Goal: Task Accomplishment & Management: Use online tool/utility

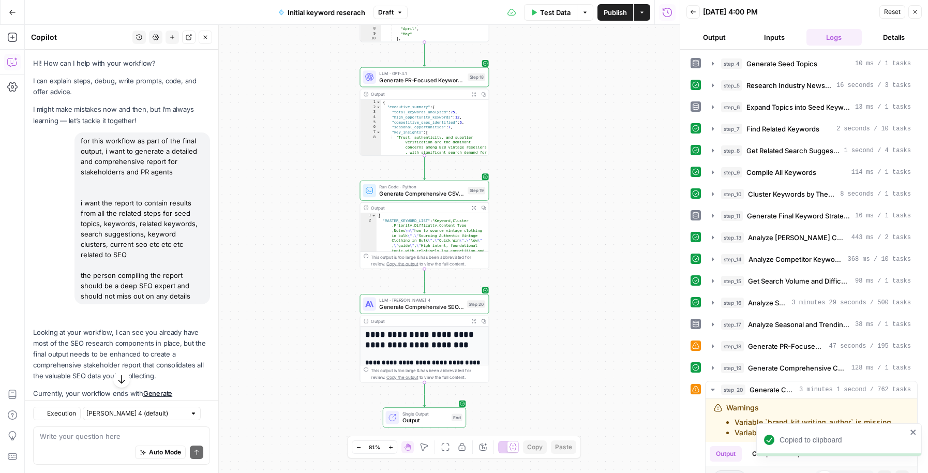
scroll to position [485, 0]
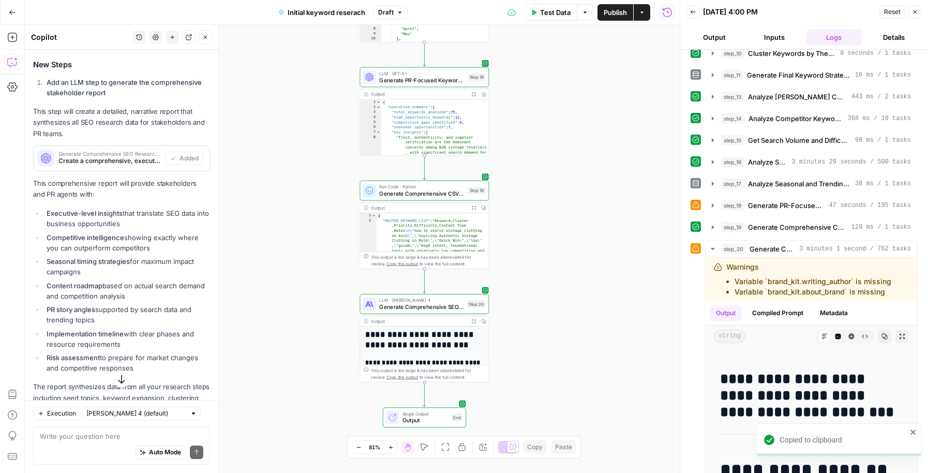
click at [612, 14] on span "Publish" at bounding box center [615, 12] width 23 height 10
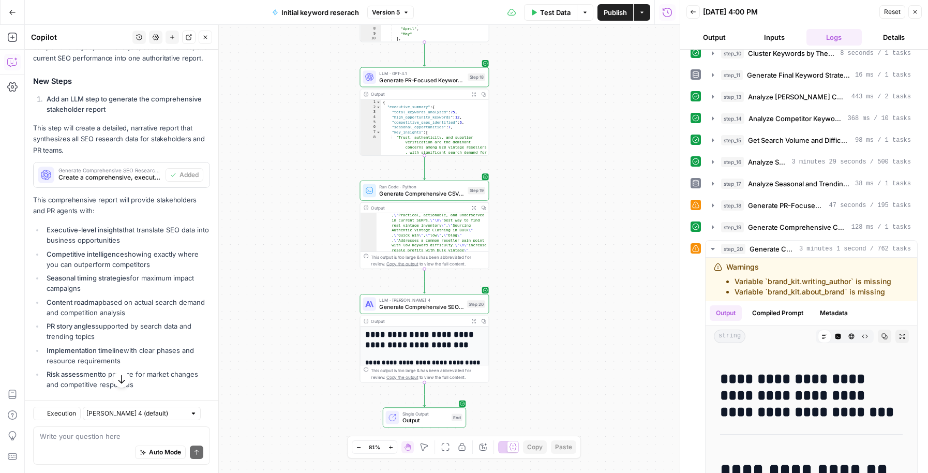
scroll to position [485, 0]
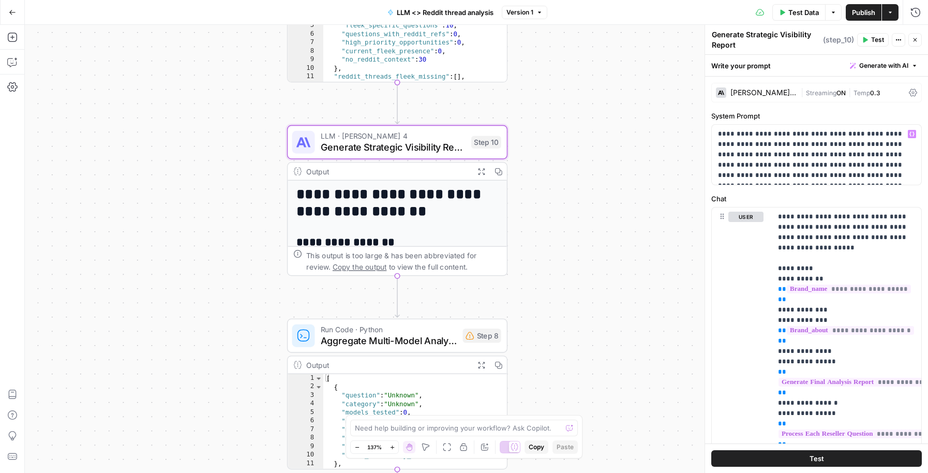
scroll to position [32, 0]
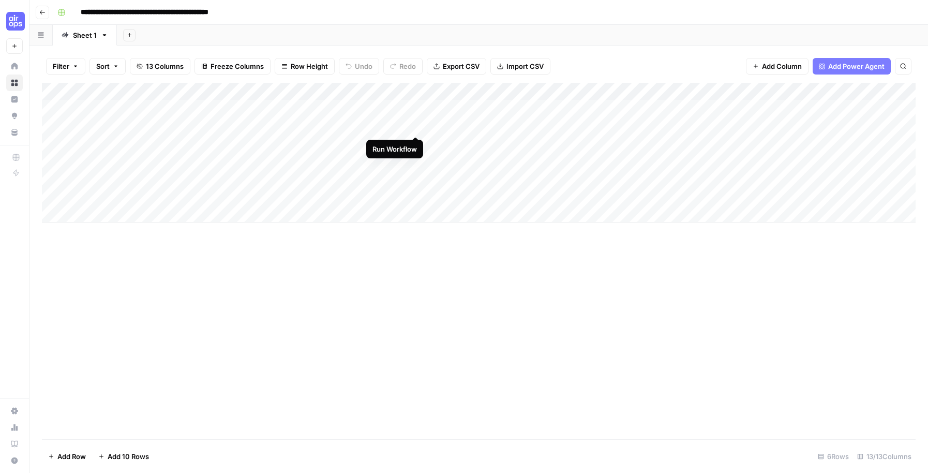
click at [415, 122] on div "Add Column" at bounding box center [479, 153] width 874 height 140
click at [812, 108] on div "Add Column" at bounding box center [479, 153] width 874 height 140
click at [847, 116] on div "Add Column" at bounding box center [479, 153] width 874 height 140
click at [851, 101] on div "Add Column" at bounding box center [479, 153] width 874 height 140
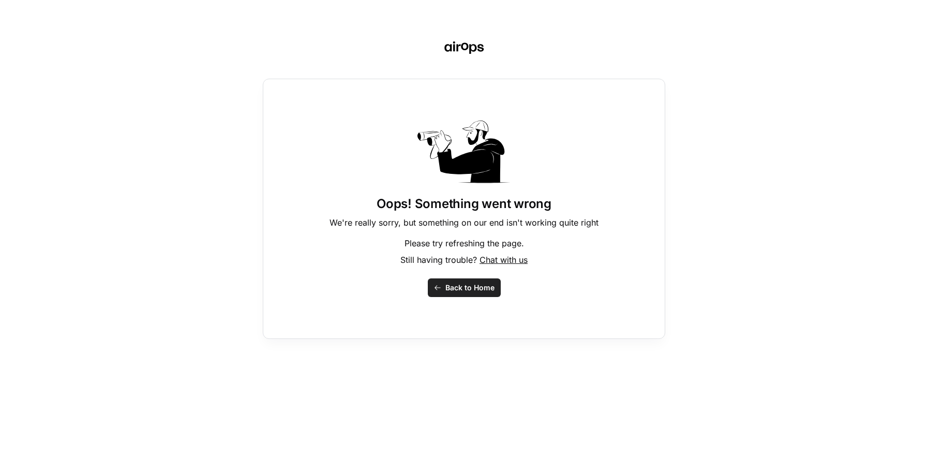
click at [460, 292] on span "Back to Home" at bounding box center [469, 288] width 49 height 10
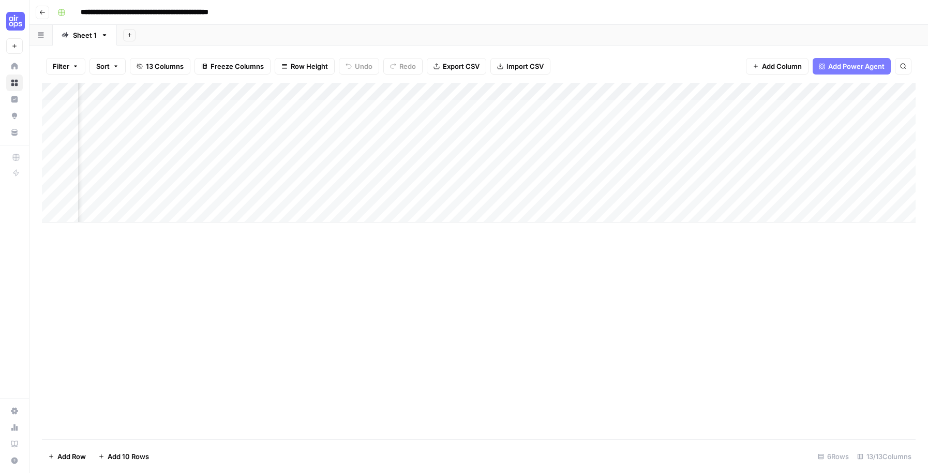
scroll to position [0, 592]
click at [823, 107] on div "Add Column" at bounding box center [479, 153] width 874 height 140
click at [814, 152] on div "Add Column" at bounding box center [479, 153] width 874 height 140
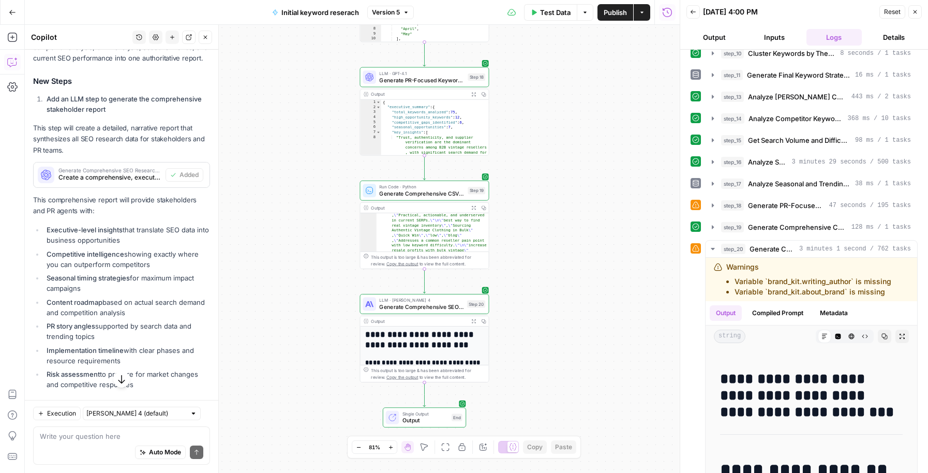
scroll to position [485, 0]
